Goal: Check status: Check status

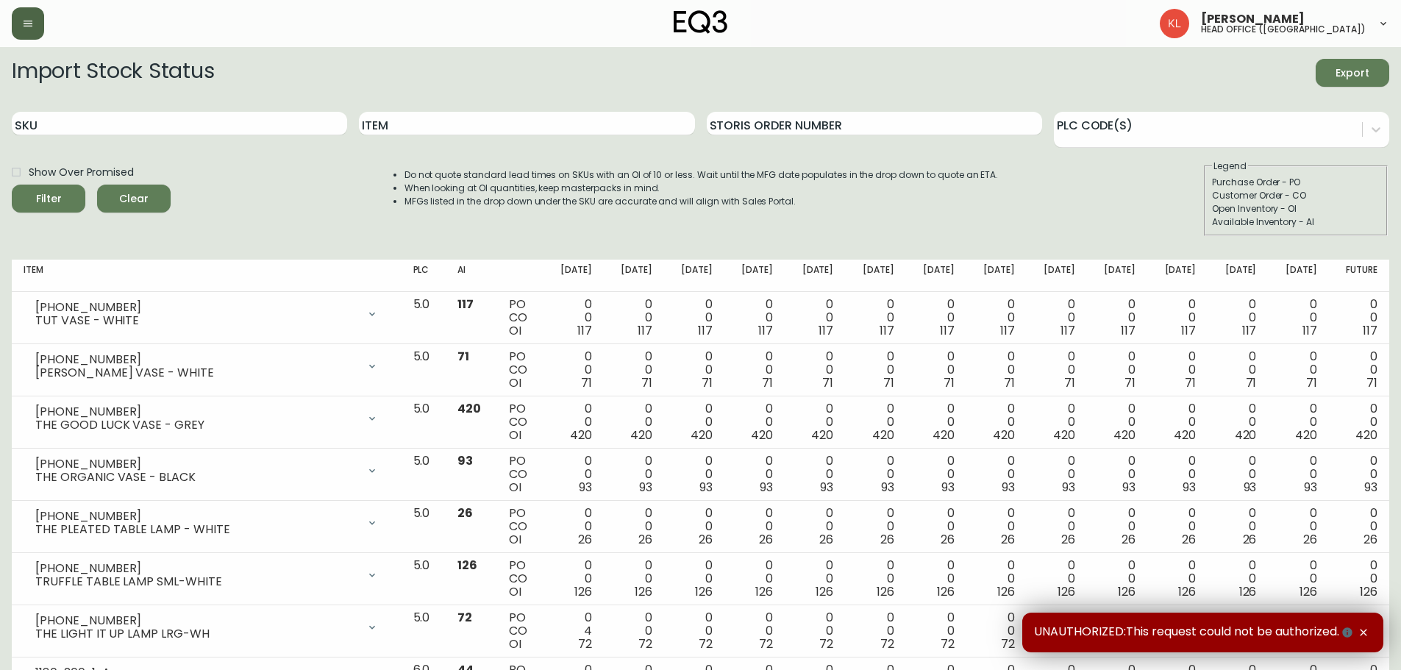
click at [34, 30] on button "button" at bounding box center [28, 23] width 32 height 32
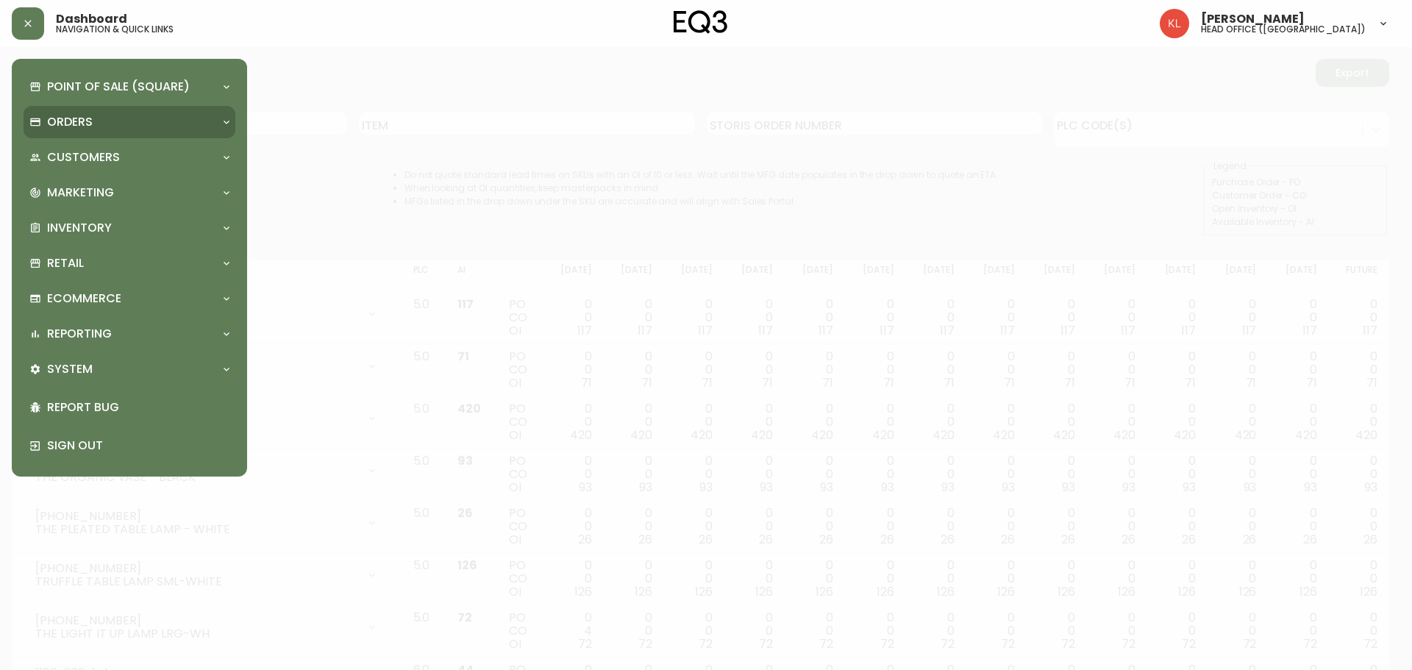
click at [98, 131] on div "Orders" at bounding box center [130, 122] width 212 height 32
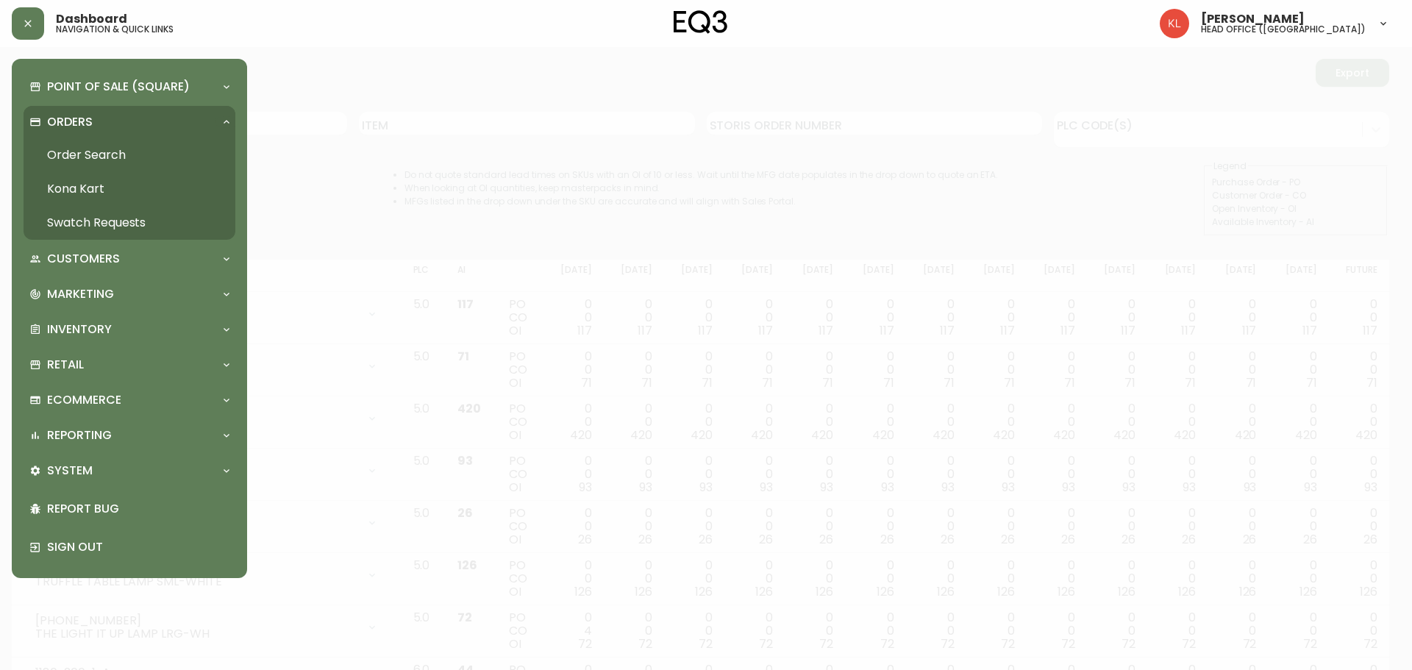
click at [104, 149] on link "Order Search" at bounding box center [130, 155] width 212 height 34
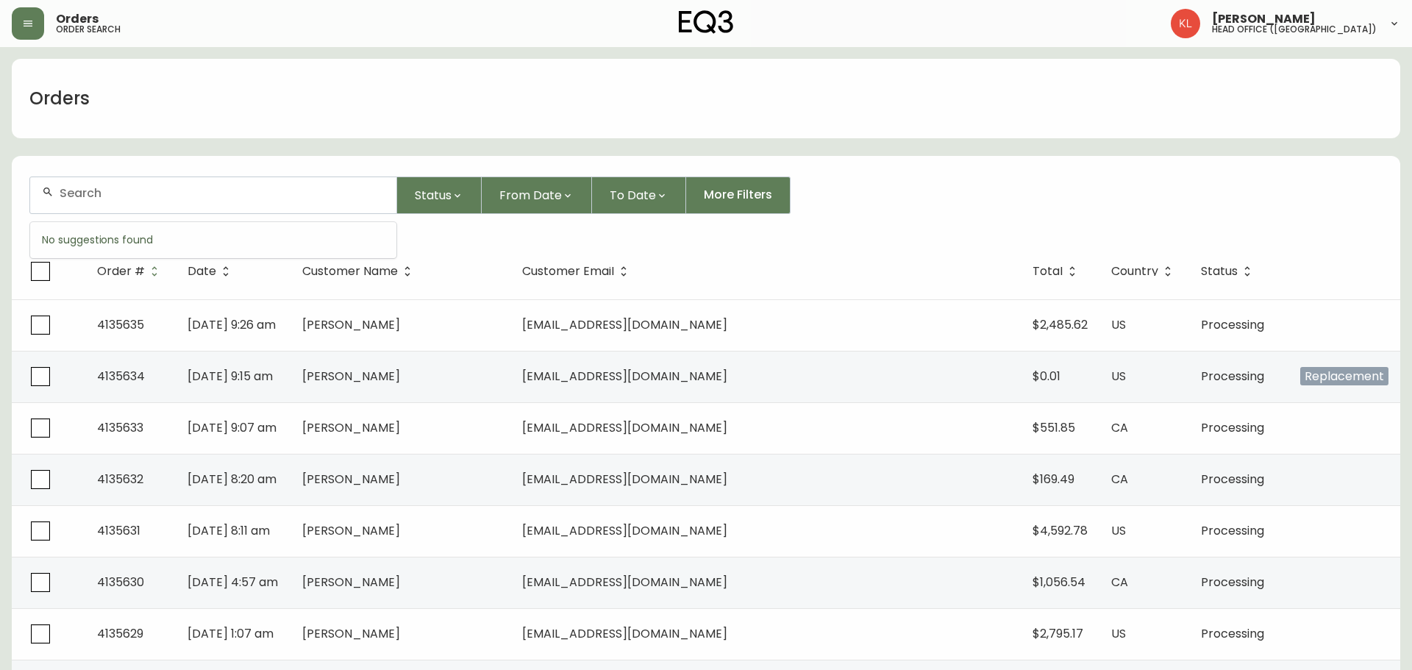
click at [118, 191] on input "text" at bounding box center [222, 193] width 325 height 14
paste input "4133316"
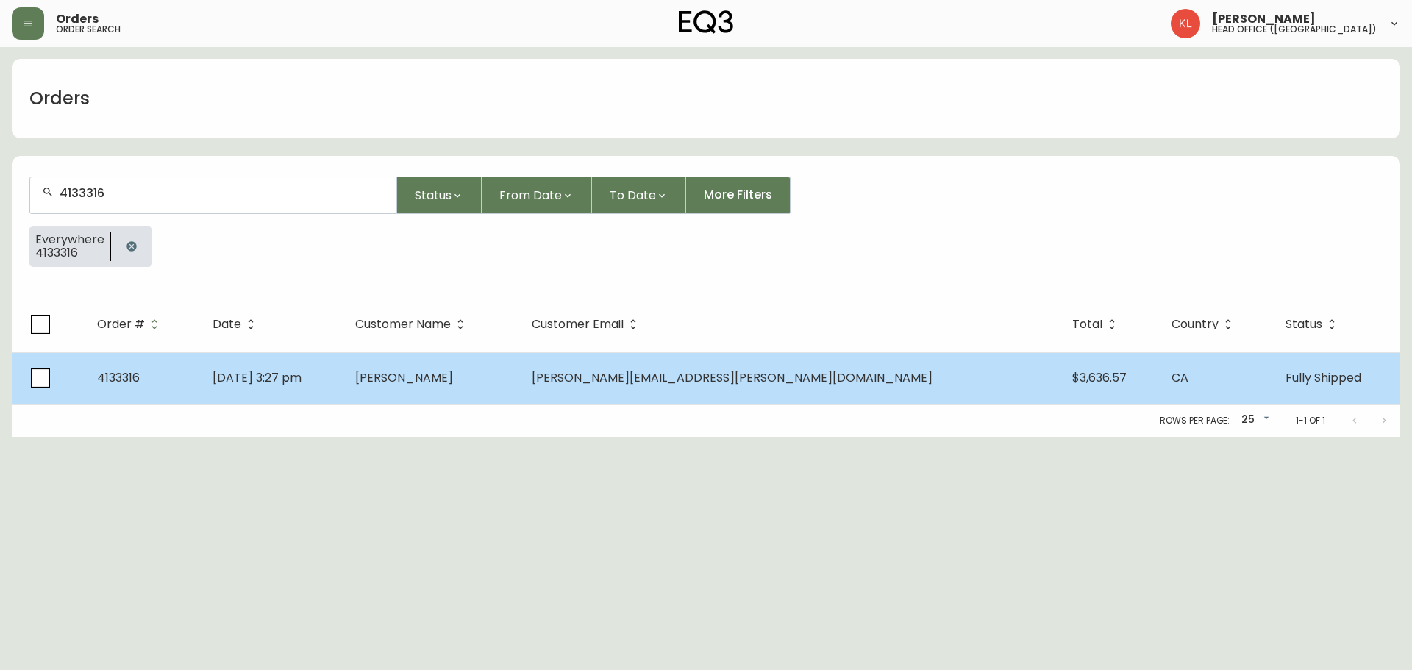
type input "4133316"
click at [344, 366] on td "[DATE] 3:27 pm" at bounding box center [272, 377] width 143 height 51
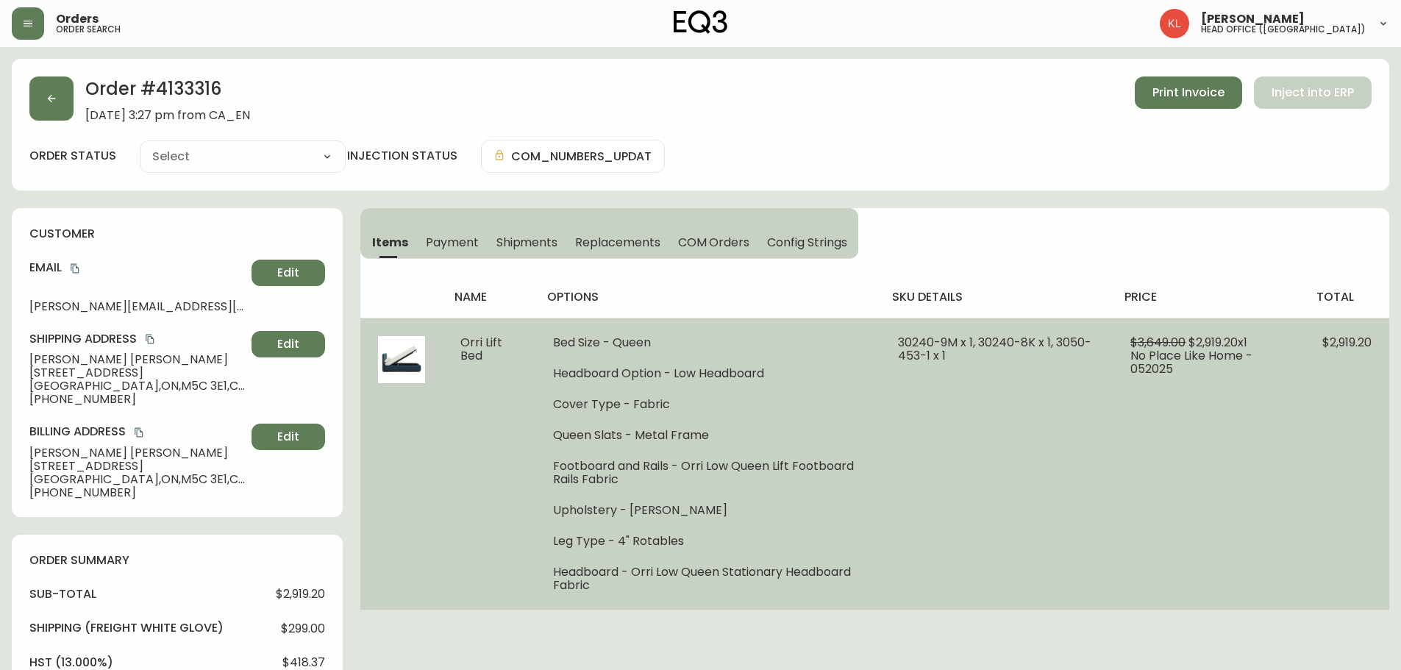
type input "Fully Shipped"
select select "FULLY_SHIPPED"
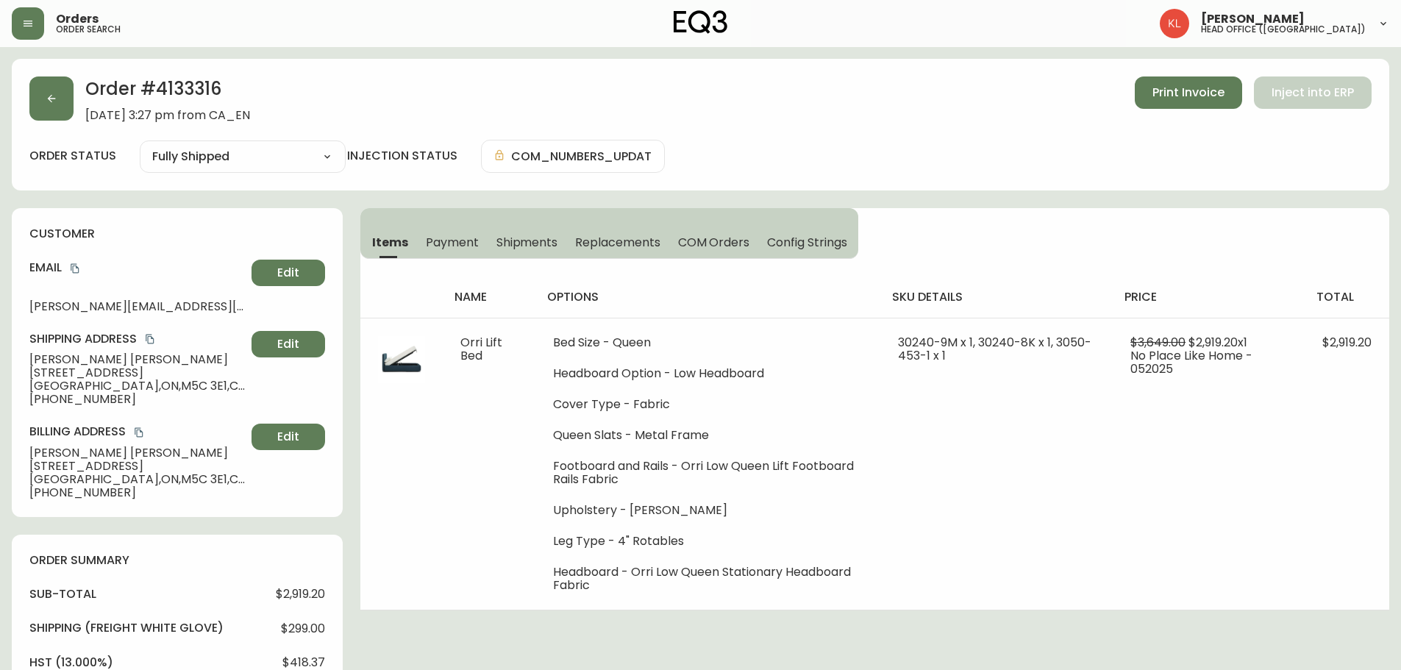
click at [505, 247] on span "Shipments" at bounding box center [527, 242] width 62 height 15
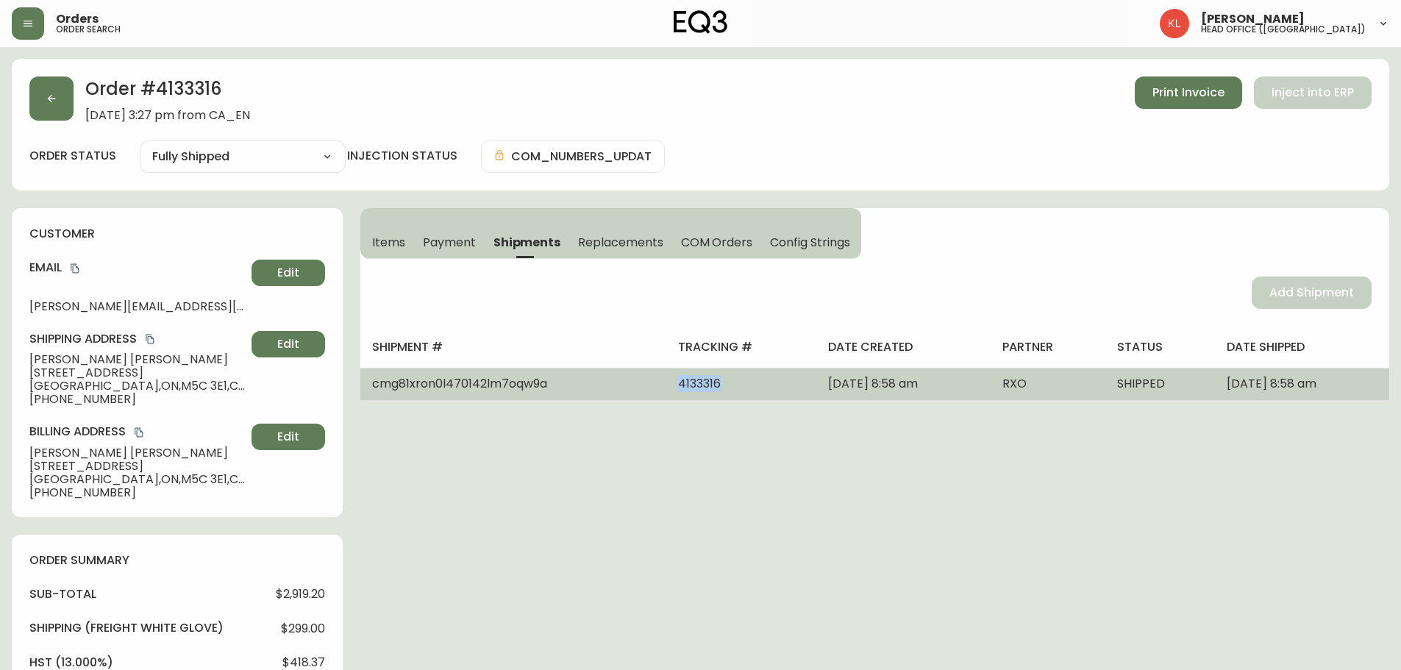
drag, startPoint x: 680, startPoint y: 386, endPoint x: 624, endPoint y: 391, distance: 56.8
click at [666, 391] on td "4133316" at bounding box center [741, 384] width 151 height 32
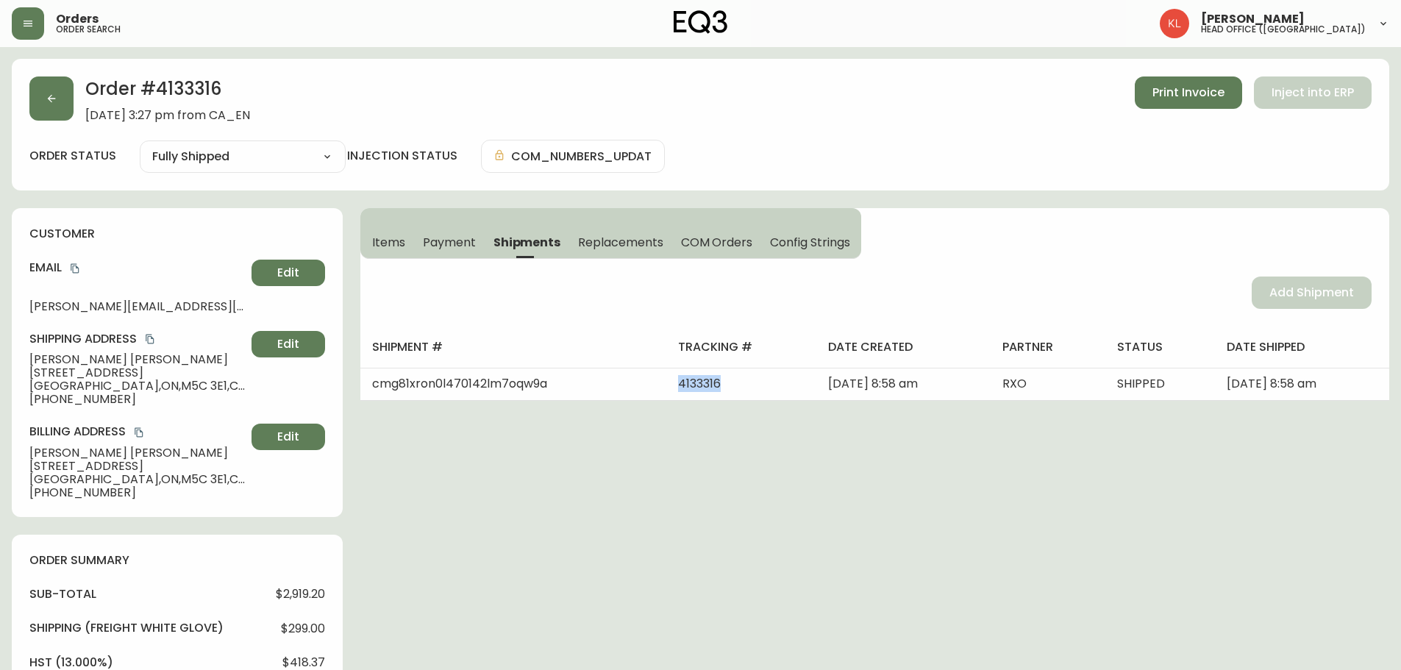
copy span "4133316"
